Goal: Task Accomplishment & Management: Manage account settings

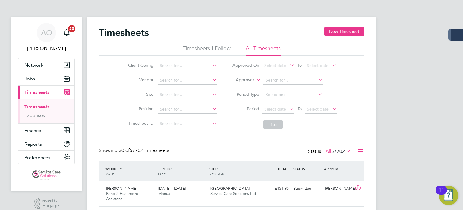
click at [250, 78] on label "Approver" at bounding box center [240, 80] width 27 height 6
click at [242, 83] on li "Worker" at bounding box center [240, 87] width 30 height 8
click at [275, 82] on input at bounding box center [293, 80] width 59 height 8
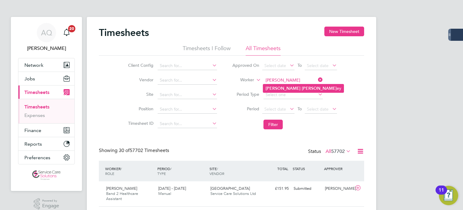
click at [301, 91] on li "Michael Carl ey" at bounding box center [303, 88] width 81 height 8
type input "[PERSON_NAME]"
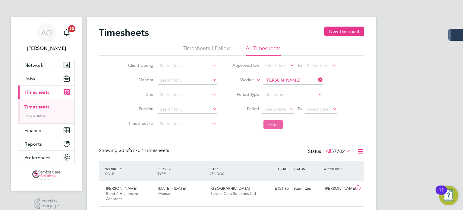
click at [275, 125] on button "Filter" at bounding box center [273, 124] width 19 height 10
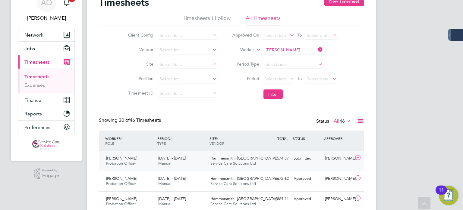
click at [338, 158] on div "[PERSON_NAME]" at bounding box center [338, 158] width 31 height 10
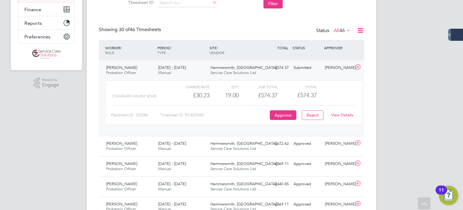
click at [343, 116] on link "View Details" at bounding box center [342, 114] width 22 height 5
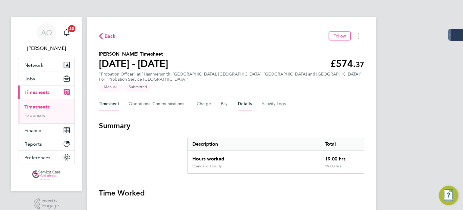
click at [248, 97] on button "Details" at bounding box center [245, 104] width 14 height 14
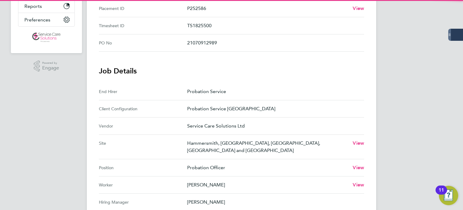
scroll to position [181, 0]
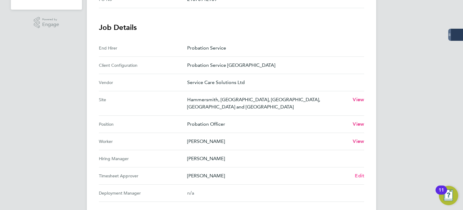
click at [362, 172] on span "Edit" at bounding box center [359, 175] width 9 height 6
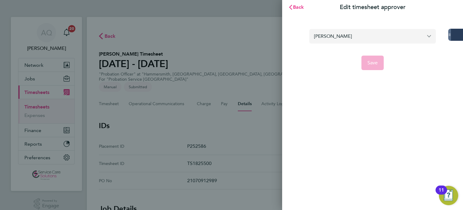
click at [340, 34] on input "[PERSON_NAME]" at bounding box center [372, 36] width 127 height 14
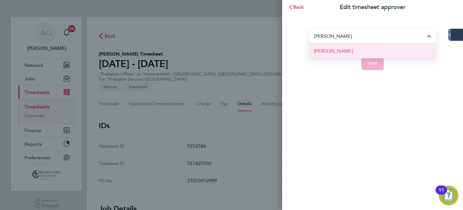
click at [318, 50] on span "[PERSON_NAME]" at bounding box center [333, 50] width 39 height 7
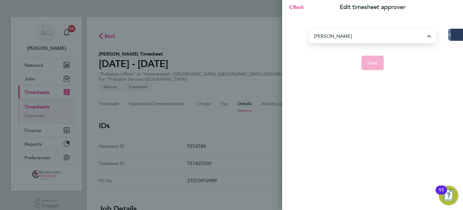
type input "[PERSON_NAME]"
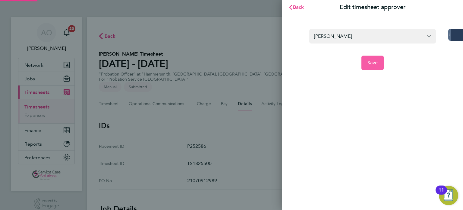
click at [378, 64] on span "Save" at bounding box center [373, 63] width 11 height 6
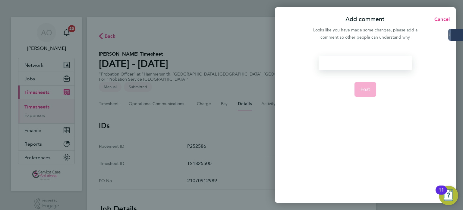
click at [360, 65] on div at bounding box center [365, 62] width 93 height 14
click at [360, 64] on div at bounding box center [365, 62] width 93 height 14
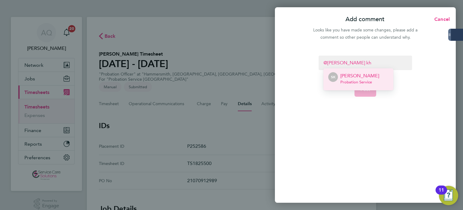
click at [361, 77] on p "[PERSON_NAME]" at bounding box center [359, 75] width 39 height 7
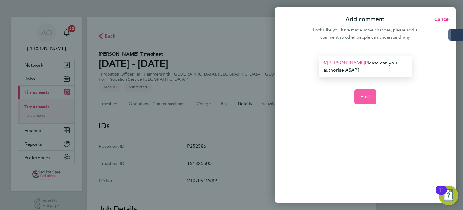
drag, startPoint x: 362, startPoint y: 88, endPoint x: 363, endPoint y: 93, distance: 5.2
click at [362, 88] on form "[PERSON_NAME] ​ Please can you authorise ASAP? Post" at bounding box center [365, 101] width 98 height 93
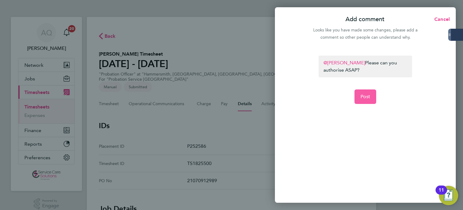
click at [364, 95] on span "Post" at bounding box center [366, 96] width 10 height 6
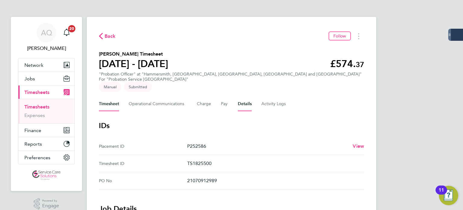
click at [118, 97] on button "Timesheet" at bounding box center [109, 104] width 20 height 14
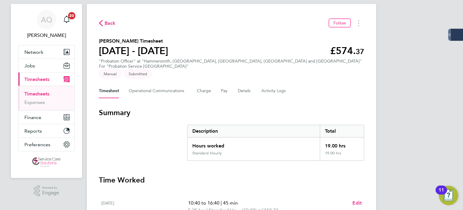
scroll to position [12, 0]
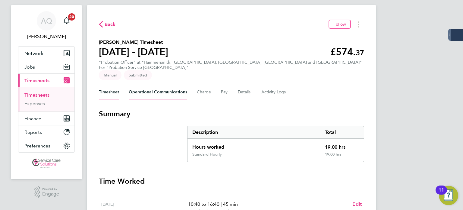
click at [146, 85] on Communications-tab "Operational Communications" at bounding box center [158, 92] width 59 height 14
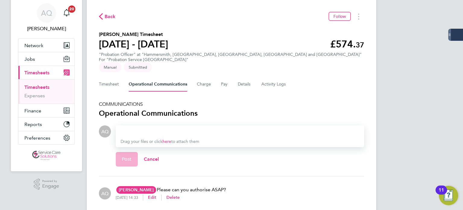
scroll to position [30, 0]
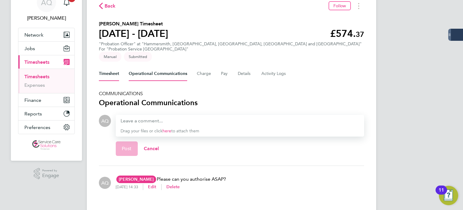
click at [110, 66] on button "Timesheet" at bounding box center [109, 73] width 20 height 14
